Goal: Feedback & Contribution: Contribute content

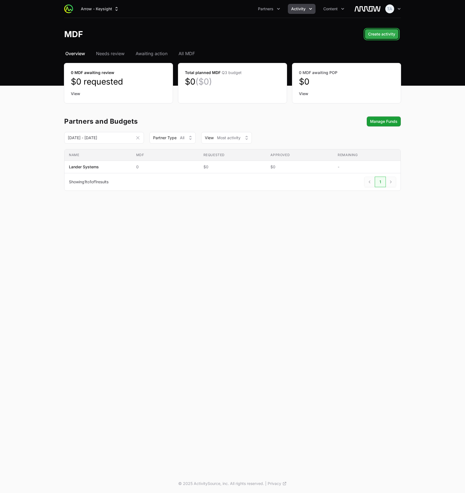
click at [373, 33] on span "Create activity" at bounding box center [381, 34] width 27 height 7
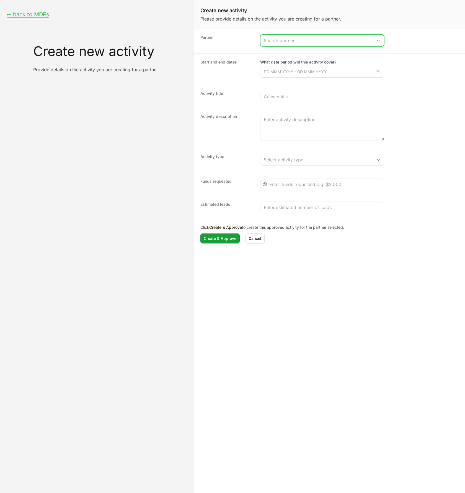
click at [298, 39] on input "Create activity form" at bounding box center [317, 40] width 112 height 11
click at [296, 50] on li "Lander Systems" at bounding box center [322, 52] width 123 height 11
type input "Lander Systems"
click at [293, 71] on input "Create activity form" at bounding box center [322, 72] width 124 height 12
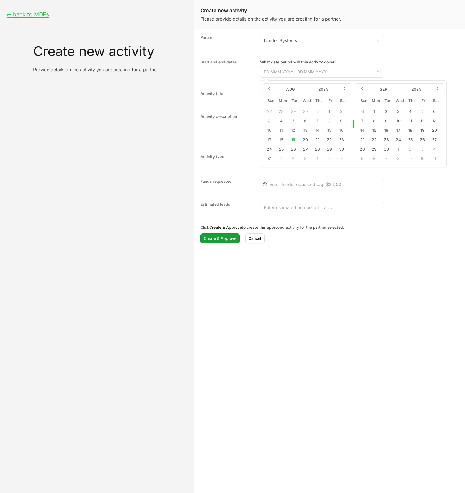
click at [373, 139] on button "22" at bounding box center [374, 139] width 9 height 9
click at [422, 141] on button "26" at bounding box center [422, 139] width 9 height 9
type input "22 Sep 2025 - 26 Sep 2025"
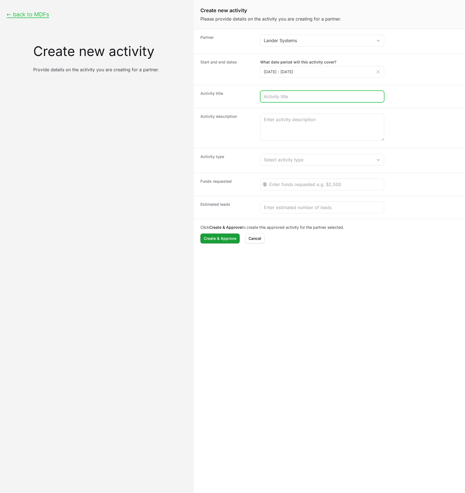
click at [292, 97] on input "Create activity form" at bounding box center [322, 96] width 117 height 7
type input "Test Activity"
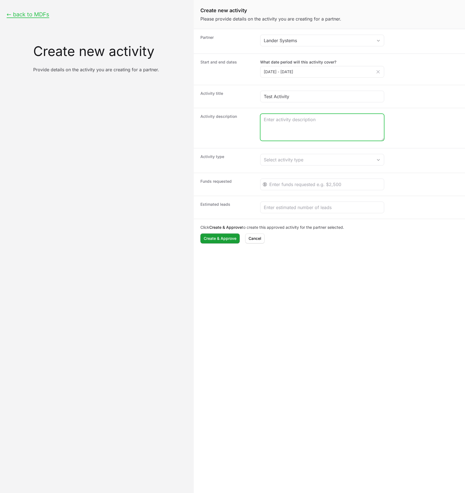
click at [273, 134] on textarea "Create activity form" at bounding box center [323, 127] width 124 height 27
paste textarea "Lander Systems will represent our security solutions at CyberSec Europe Expo 20…"
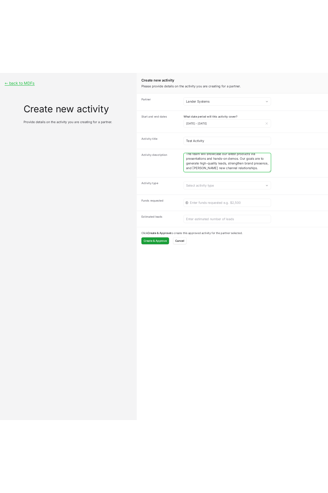
scroll to position [24, 0]
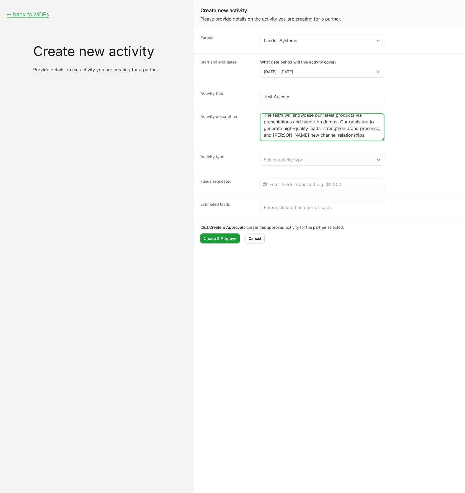
type textarea "Lander Systems will represent our security solutions at CyberSec Europe Expo 20…"
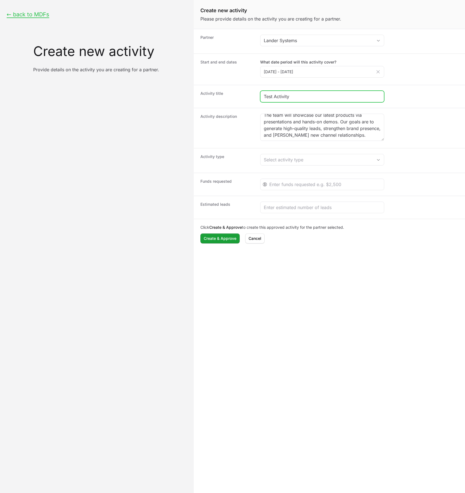
click at [301, 97] on input "Test Activity" at bounding box center [322, 96] width 117 height 7
paste input "CyberSec Europe Expo 2025"
type input "CyberSec Europe Expo 2025"
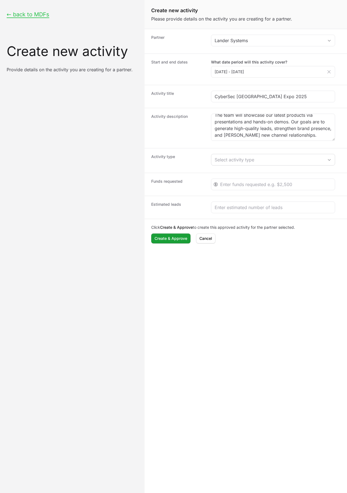
click at [250, 167] on div "Activity type Select activity type" at bounding box center [246, 160] width 203 height 25
click at [251, 160] on div "Select activity type" at bounding box center [269, 159] width 109 height 7
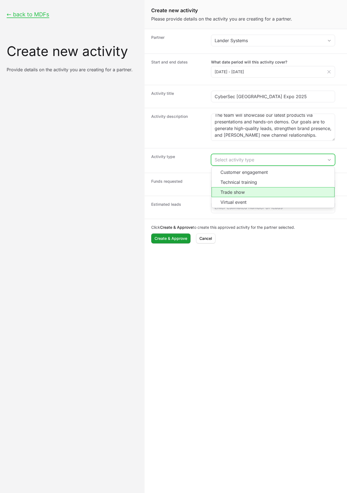
click at [244, 192] on li "Trade show" at bounding box center [273, 192] width 123 height 10
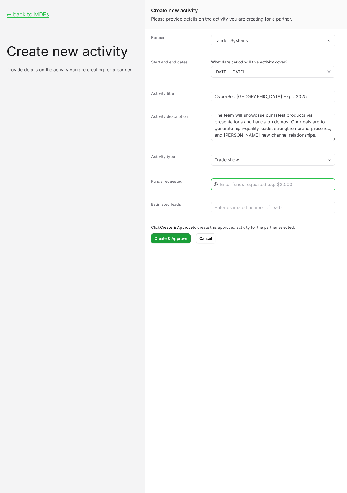
click at [272, 183] on input "Create activity form" at bounding box center [275, 184] width 111 height 7
type input "2500"
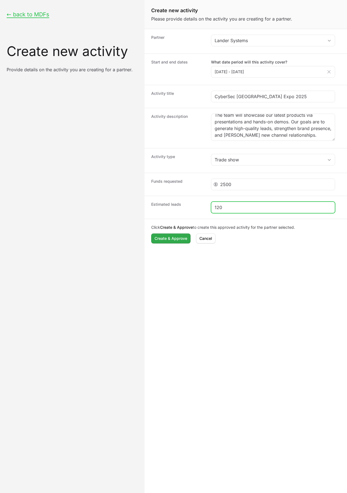
type input "120"
click at [175, 237] on span "Create & Approve" at bounding box center [171, 238] width 33 height 7
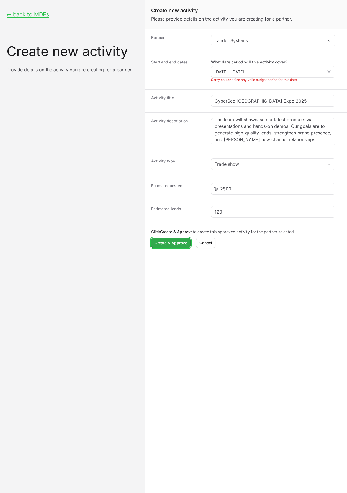
click at [176, 244] on span "Create & Approve" at bounding box center [171, 242] width 33 height 7
click at [254, 81] on li "Sorry couldn't find any valid budget period for this date" at bounding box center [273, 80] width 124 height 4
copy dd "Sorry couldn't find any valid budget period for this date"
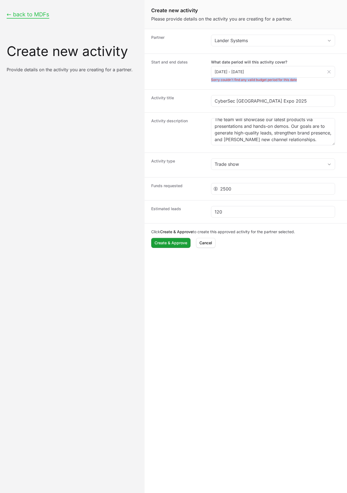
click at [26, 14] on button "← back to MDFs" at bounding box center [28, 14] width 43 height 7
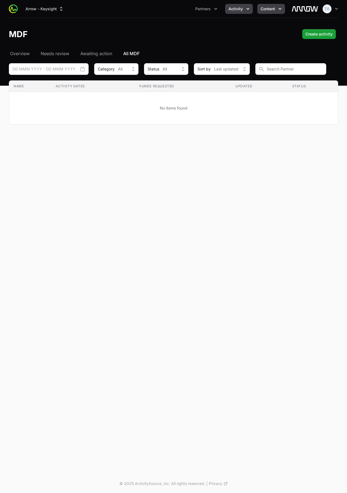
click at [267, 10] on span "Content" at bounding box center [268, 9] width 14 height 6
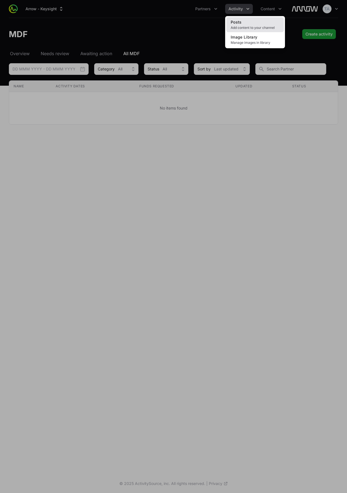
click at [258, 23] on link "Posts Add content to your channel" at bounding box center [255, 24] width 58 height 15
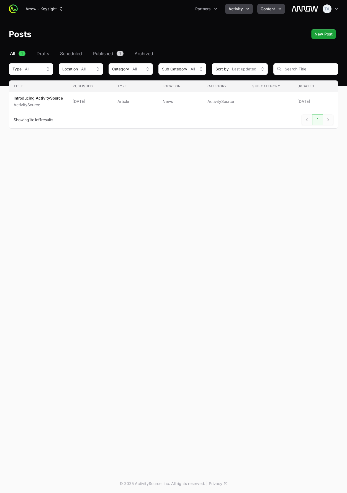
click at [239, 13] on button "Activity" at bounding box center [239, 9] width 28 height 10
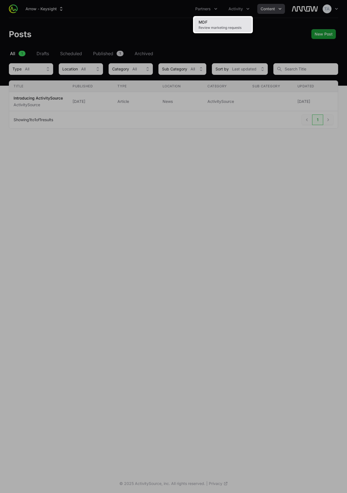
click at [216, 26] on span "Review marketing requests" at bounding box center [223, 27] width 49 height 4
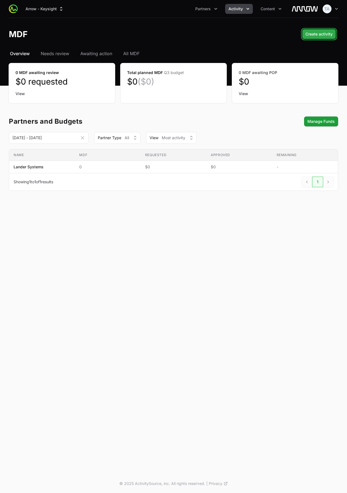
click at [320, 34] on span "Create activity" at bounding box center [319, 34] width 27 height 7
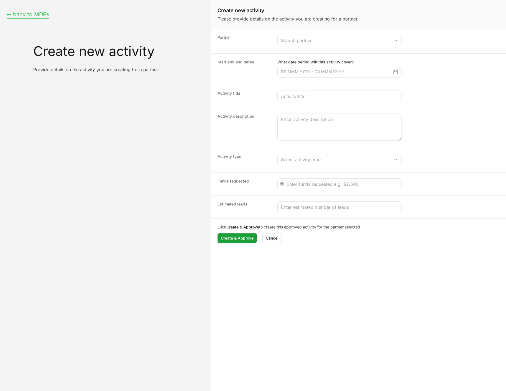
drag, startPoint x: 42, startPoint y: 16, endPoint x: 45, endPoint y: 16, distance: 3.6
click at [41, 16] on button "← back to MDFs" at bounding box center [28, 14] width 43 height 7
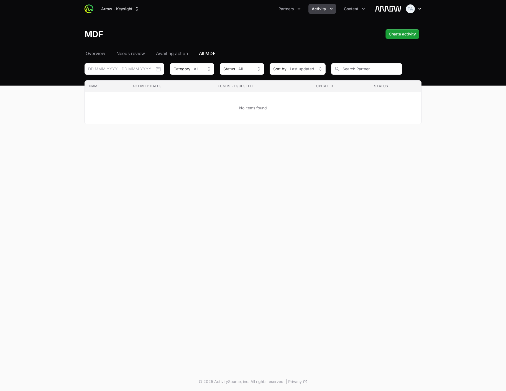
click at [417, 9] on icon "button" at bounding box center [420, 9] width 6 height 6
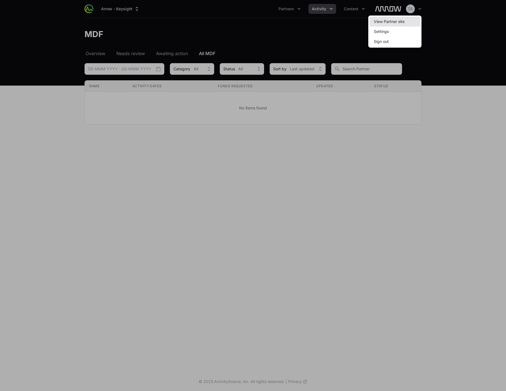
click at [411, 19] on link "View Partner site" at bounding box center [394, 22] width 51 height 10
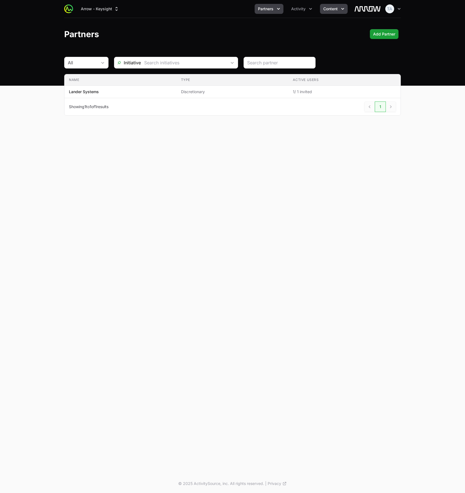
click at [320, 10] on button "Content" at bounding box center [334, 9] width 28 height 10
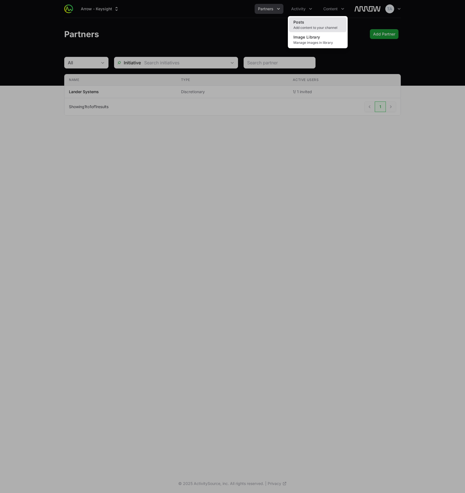
click at [321, 22] on link "Posts Add content to your channel" at bounding box center [318, 24] width 58 height 15
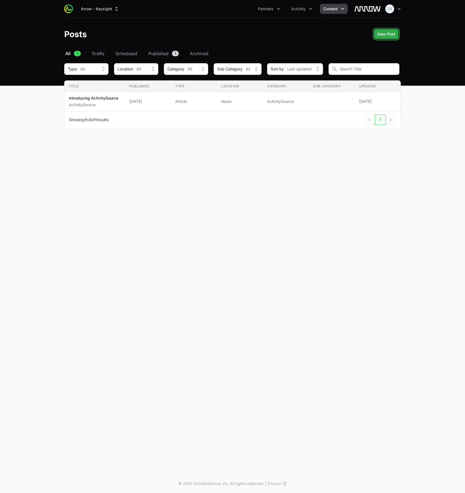
click at [390, 36] on span "New Post" at bounding box center [387, 34] width 18 height 7
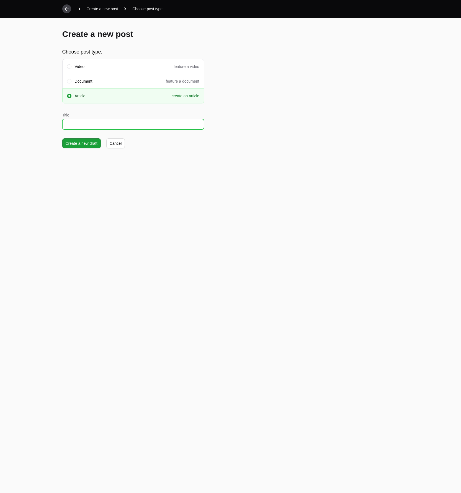
click at [69, 125] on input "Title" at bounding box center [133, 124] width 142 height 11
type input "Trade Show Funding Request – How To"
click at [89, 144] on span "Create a new draft" at bounding box center [82, 143] width 32 height 7
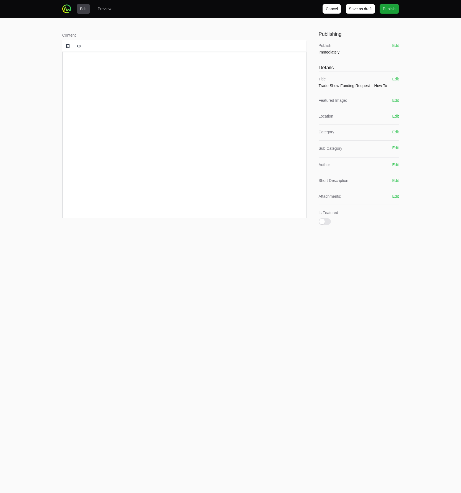
click at [139, 73] on html at bounding box center [184, 62] width 244 height 21
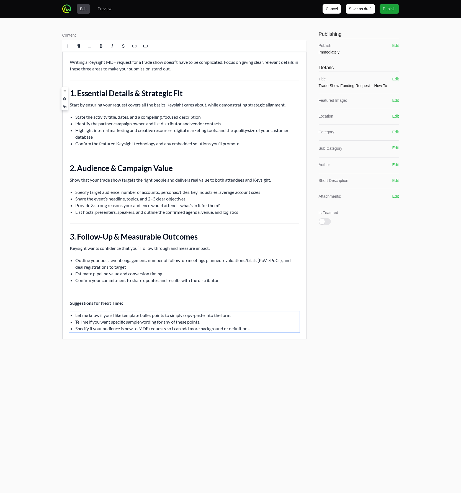
click at [122, 91] on h2 "1. Essential Details & Strategic Fit" at bounding box center [184, 93] width 229 height 10
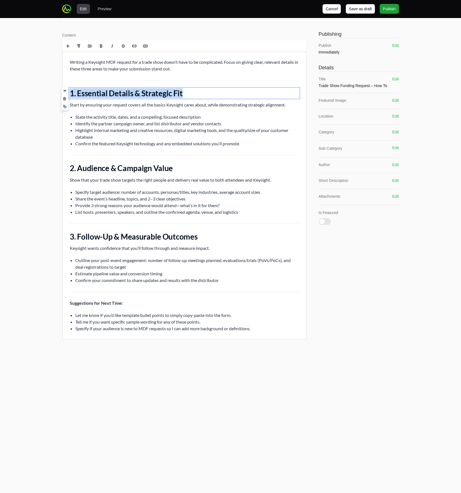
click at [122, 91] on h2 "1. Essential Details & Strategic Fit" at bounding box center [184, 93] width 229 height 10
click at [83, 45] on link at bounding box center [78, 45] width 11 height 11
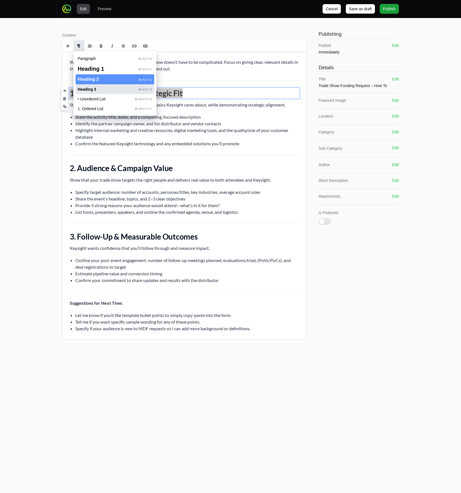
click at [90, 89] on span "Heading 3" at bounding box center [87, 89] width 19 height 4
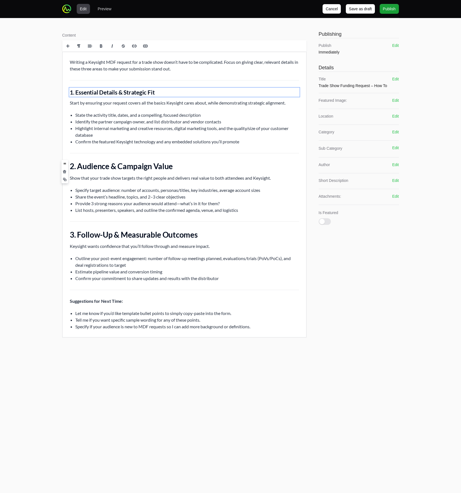
click at [93, 165] on h2 "2. Audience & Campaign Value" at bounding box center [184, 166] width 229 height 10
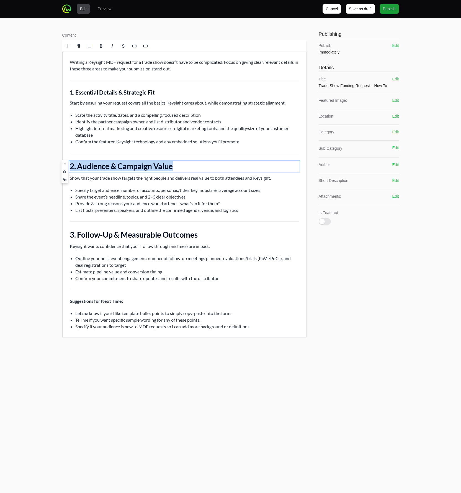
click at [93, 165] on h2 "2. Audience & Campaign Value" at bounding box center [184, 166] width 229 height 10
click at [82, 46] on span at bounding box center [79, 46] width 9 height 8
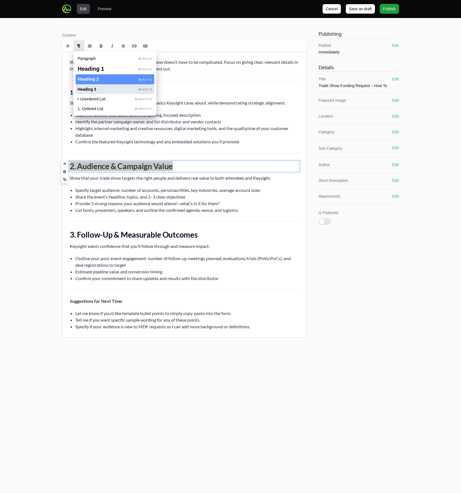
click at [90, 89] on span "Heading 3" at bounding box center [87, 89] width 19 height 4
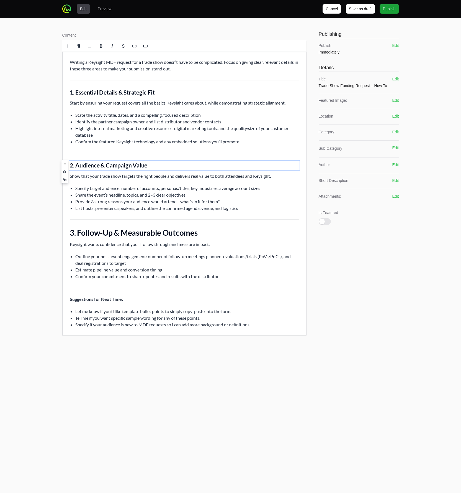
click at [100, 235] on h2 "3. Follow-Up & Measurable Outcomes" at bounding box center [184, 232] width 229 height 10
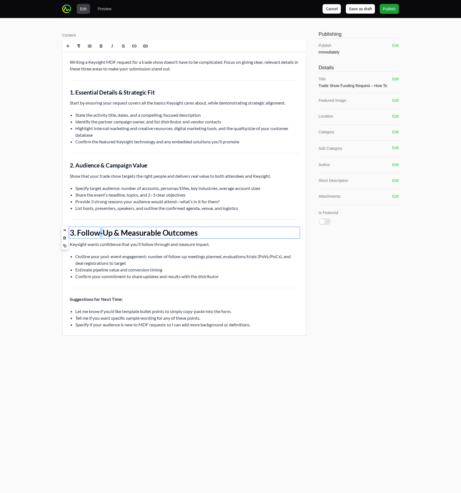
click at [100, 235] on h2 "3. Follow-Up & Measurable Outcomes" at bounding box center [184, 232] width 229 height 10
click at [79, 43] on span at bounding box center [79, 46] width 9 height 8
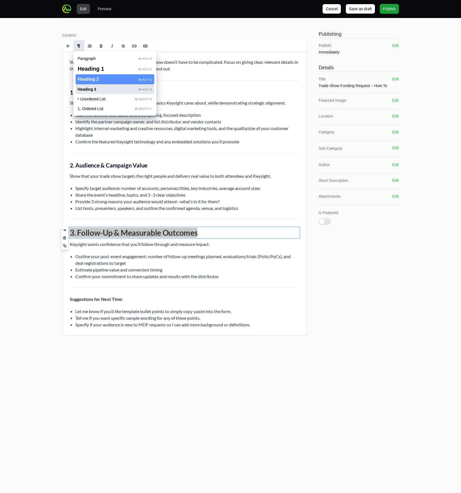
click at [88, 90] on span "Heading 3" at bounding box center [87, 89] width 19 height 4
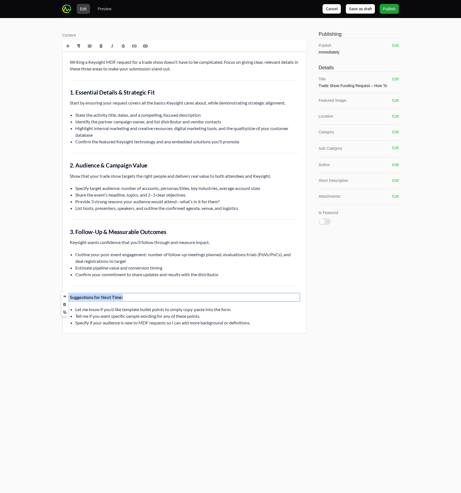
drag, startPoint x: 70, startPoint y: 296, endPoint x: 232, endPoint y: 329, distance: 166.0
click at [232, 329] on div "Writing a Keysight MDF request for a trade show doesn’t have to be complicated.…" at bounding box center [184, 192] width 244 height 281
click at [264, 322] on li "Specify if your audience is new to MDF requests so I can add more background or…" at bounding box center [187, 322] width 224 height 7
click at [65, 318] on span at bounding box center [65, 317] width 4 height 4
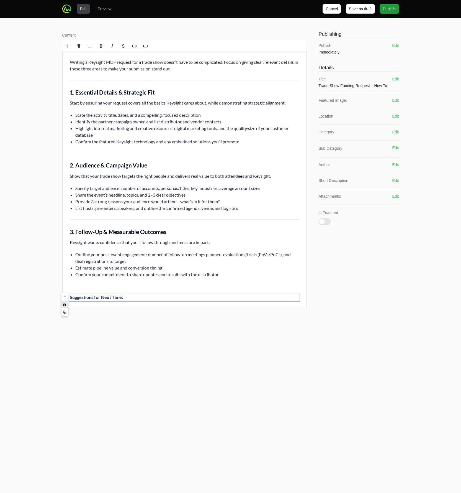
click at [65, 304] on span at bounding box center [65, 305] width 4 height 4
click at [64, 296] on span at bounding box center [65, 296] width 4 height 4
click at [223, 30] on div "Content Rich text editor" at bounding box center [184, 159] width 244 height 260
click at [396, 116] on button "Edit" at bounding box center [395, 116] width 7 height 6
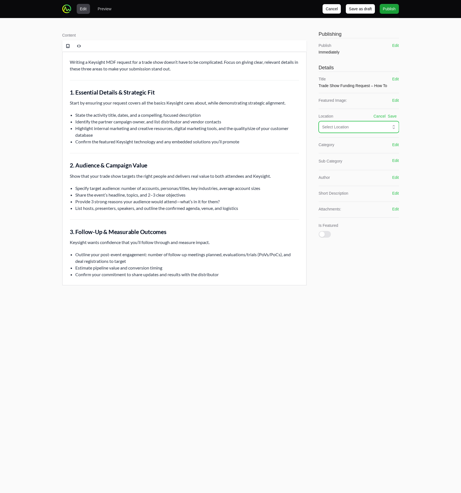
click at [353, 128] on div "Select Location" at bounding box center [354, 127] width 65 height 6
click at [342, 147] on li "News" at bounding box center [359, 150] width 80 height 10
click at [396, 144] on button "Edit" at bounding box center [395, 145] width 7 height 6
click at [375, 154] on div "Select Category" at bounding box center [354, 156] width 65 height 6
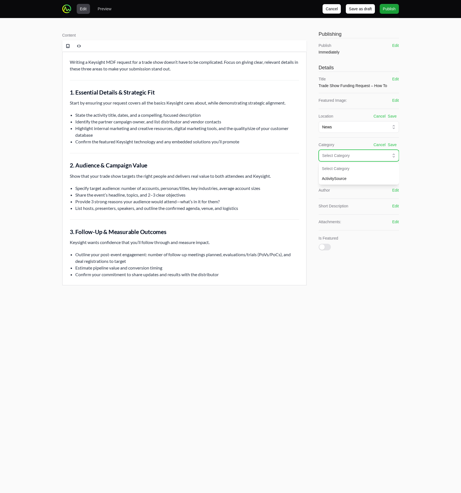
click at [352, 154] on div "Select Category" at bounding box center [354, 156] width 65 height 6
click at [357, 155] on div "Select Category" at bounding box center [354, 156] width 65 height 6
click at [349, 175] on li "ActivitySource" at bounding box center [359, 178] width 80 height 10
click at [397, 173] on button "Edit" at bounding box center [395, 173] width 7 height 6
click at [364, 189] on div at bounding box center [354, 185] width 70 height 7
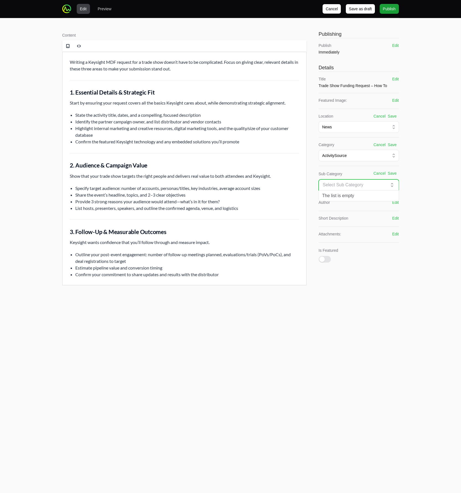
click at [406, 181] on div "Content Rich text editor Publishing Publish Immediately Edit Details Title Trad…" at bounding box center [230, 159] width 355 height 282
click at [378, 173] on button "Cancel" at bounding box center [380, 173] width 12 height 6
click at [395, 190] on button "Edit" at bounding box center [395, 190] width 7 height 6
click at [376, 199] on input "text" at bounding box center [359, 200] width 80 height 11
type input "Arrow"
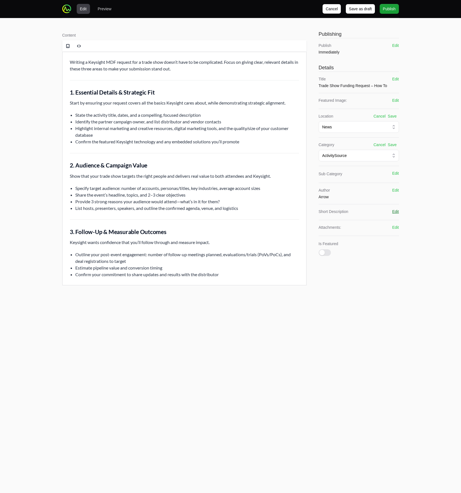
click at [396, 213] on button "Edit" at bounding box center [395, 212] width 7 height 6
click at [348, 225] on textarea at bounding box center [359, 227] width 80 height 22
click at [347, 222] on textarea "How to write a Trade Show funding request." at bounding box center [359, 227] width 80 height 22
click at [392, 212] on button "Save" at bounding box center [392, 212] width 9 height 6
click at [394, 213] on button "Edit" at bounding box center [395, 212] width 7 height 6
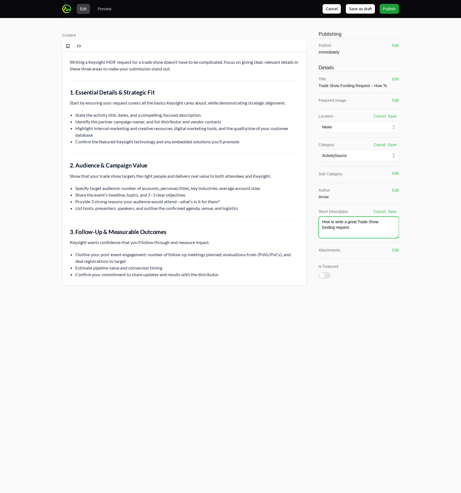
drag, startPoint x: 419, startPoint y: 273, endPoint x: 264, endPoint y: 223, distance: 163.2
type textarea "Tips for a Trade Show funding request."
click at [388, 210] on div "Cancel Save" at bounding box center [373, 212] width 48 height 6
click at [390, 210] on button "Save" at bounding box center [392, 212] width 9 height 6
click at [390, 11] on span "Publish" at bounding box center [389, 9] width 13 height 7
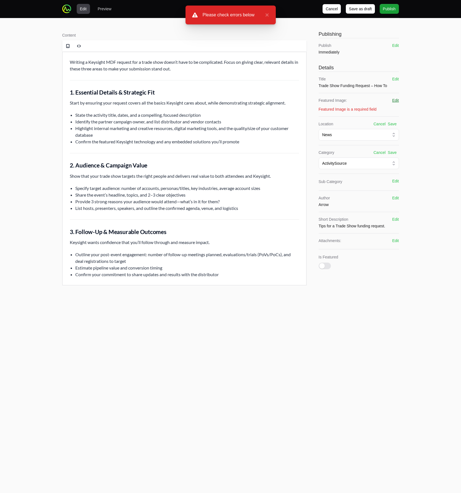
click at [395, 102] on button "Edit" at bounding box center [395, 101] width 7 height 6
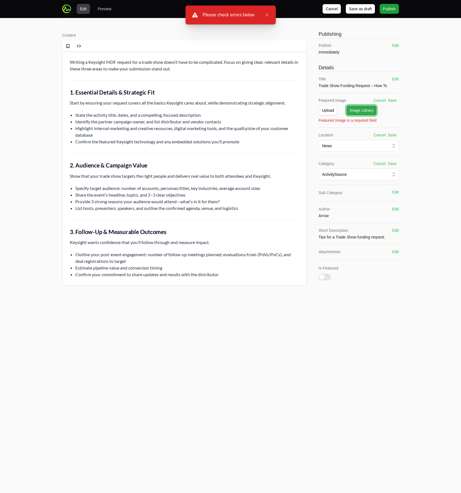
click at [352, 109] on span "Image Library" at bounding box center [362, 110] width 24 height 7
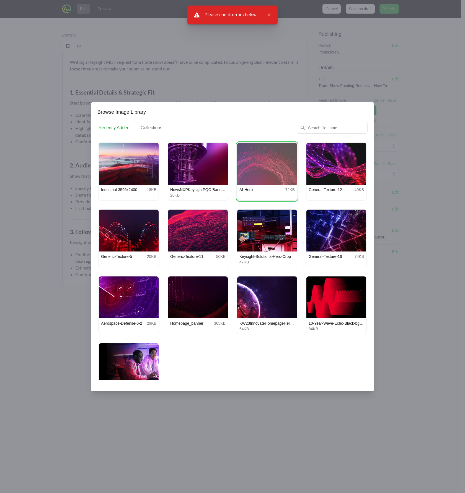
click at [252, 176] on button "View details for AI-Hero" at bounding box center [267, 164] width 60 height 42
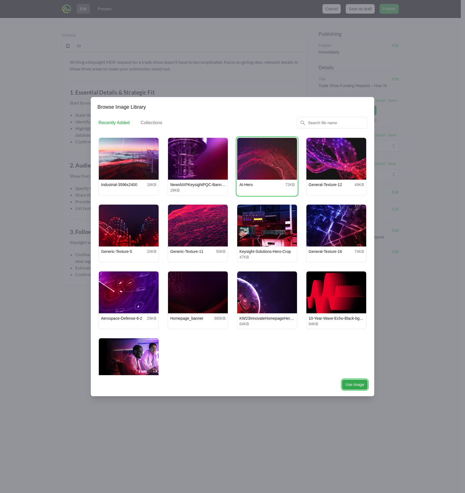
click at [357, 384] on span "Use Image" at bounding box center [355, 384] width 19 height 7
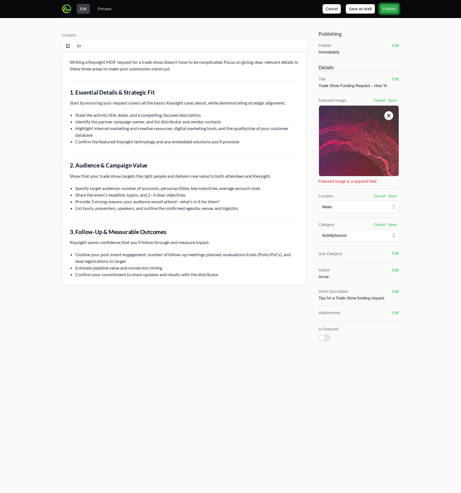
click at [388, 9] on span "Publish" at bounding box center [389, 9] width 13 height 7
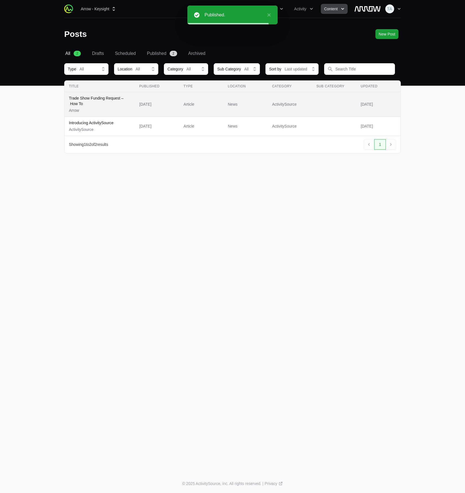
click at [96, 103] on p "Trade Show Funding Request – How To" at bounding box center [100, 100] width 62 height 11
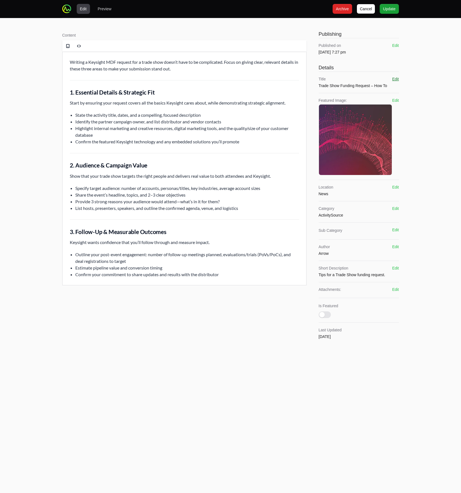
click at [396, 80] on button "Edit" at bounding box center [395, 79] width 7 height 6
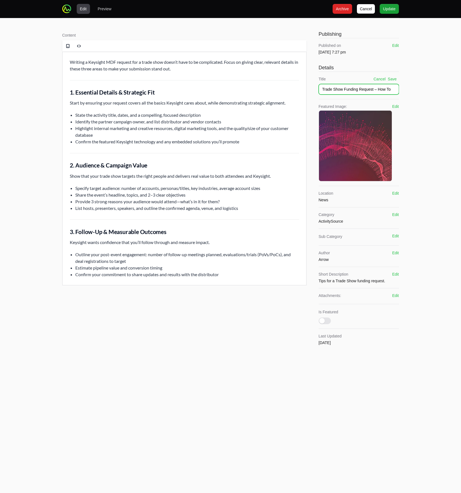
click at [319, 88] on input "Trade Show Funding Request – How To" at bounding box center [359, 89] width 80 height 11
type input "EXAMPLE: Trade Show Funding Request – How To"
click at [392, 10] on span "Update" at bounding box center [389, 9] width 12 height 7
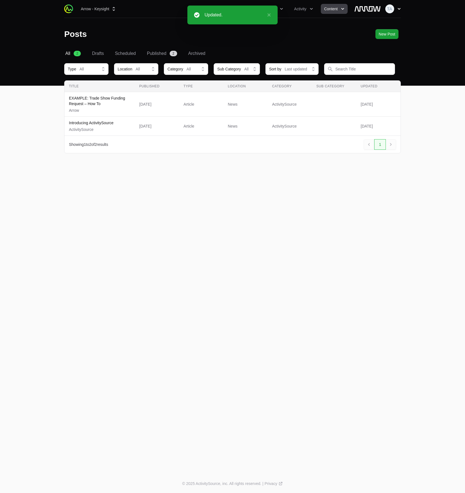
click at [397, 12] on button "Open user menu" at bounding box center [394, 8] width 16 height 9
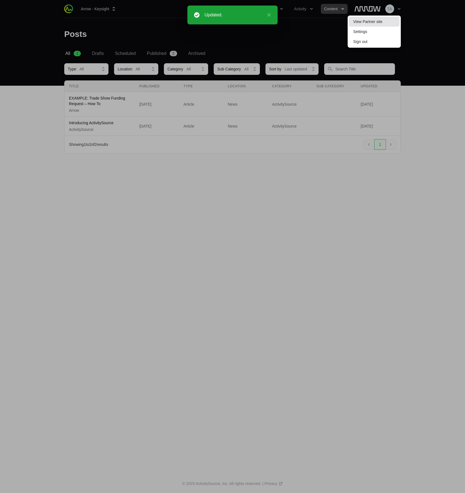
click at [392, 22] on link "View Partner site" at bounding box center [374, 22] width 51 height 10
